Goal: Task Accomplishment & Management: Manage account settings

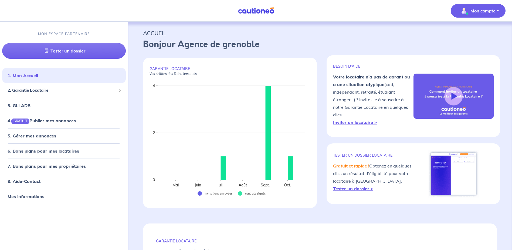
click at [494, 14] on p "Mon compte" at bounding box center [483, 11] width 25 height 6
click at [474, 35] on link "Mes informations" at bounding box center [472, 33] width 43 height 9
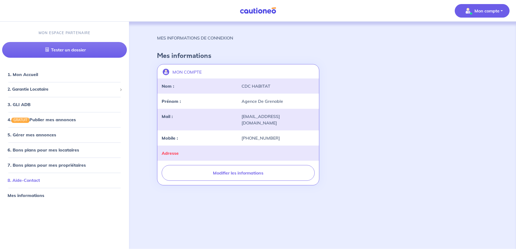
click at [39, 177] on link "8. Aide-Contact" at bounding box center [24, 179] width 32 height 5
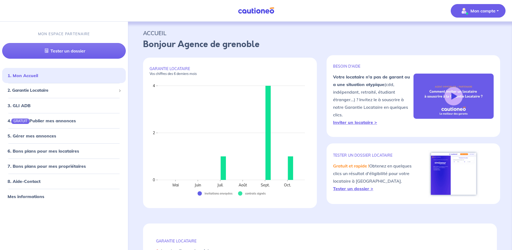
click at [475, 13] on p "Mon compte" at bounding box center [483, 11] width 25 height 6
click at [473, 45] on link "Me déconnecter" at bounding box center [472, 46] width 43 height 9
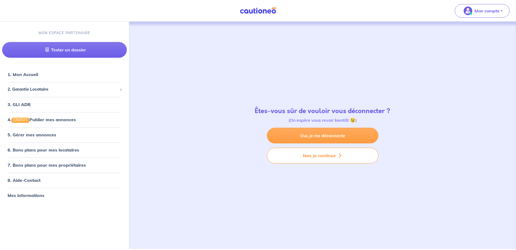
click at [334, 133] on link "Oui, je me déconnecte" at bounding box center [323, 135] width 112 height 16
